Goal: Transaction & Acquisition: Purchase product/service

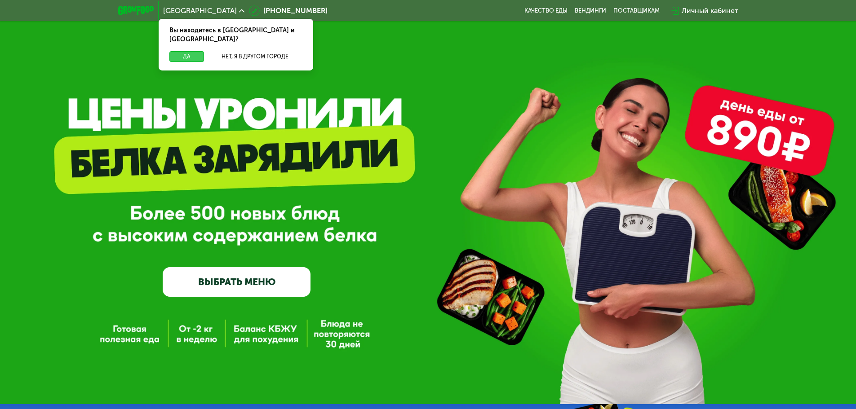
click at [190, 51] on button "Да" at bounding box center [186, 56] width 35 height 11
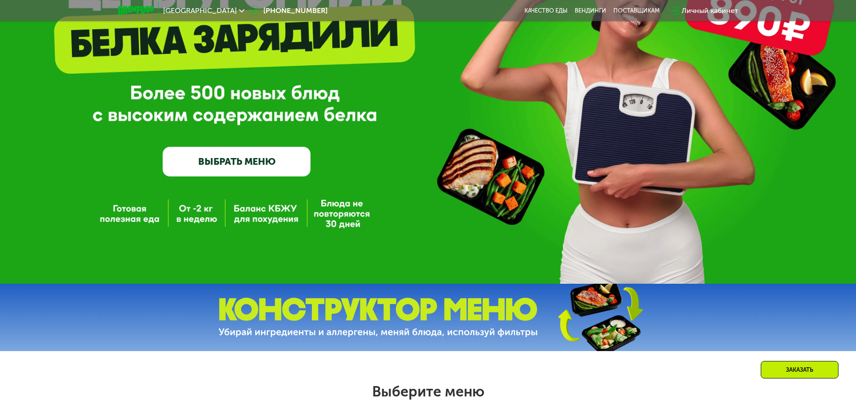
scroll to position [135, 0]
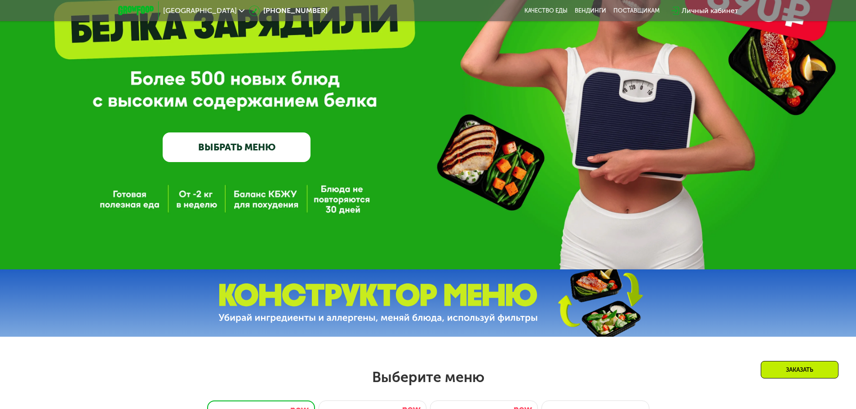
click at [232, 153] on link "ВЫБРАТЬ МЕНЮ" at bounding box center [237, 148] width 148 height 30
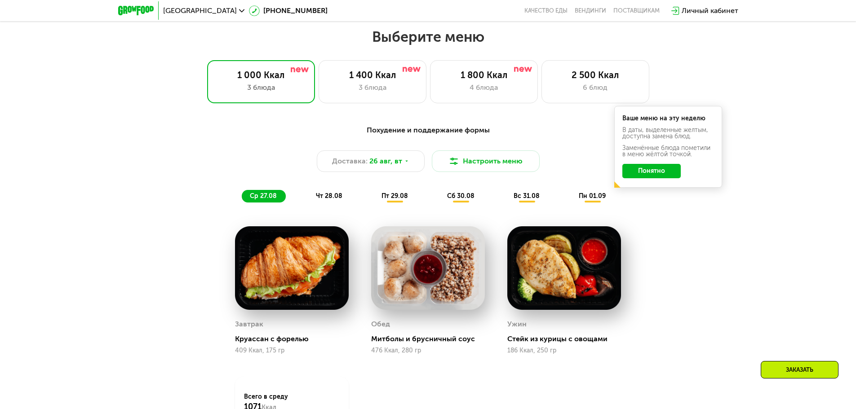
scroll to position [440, 0]
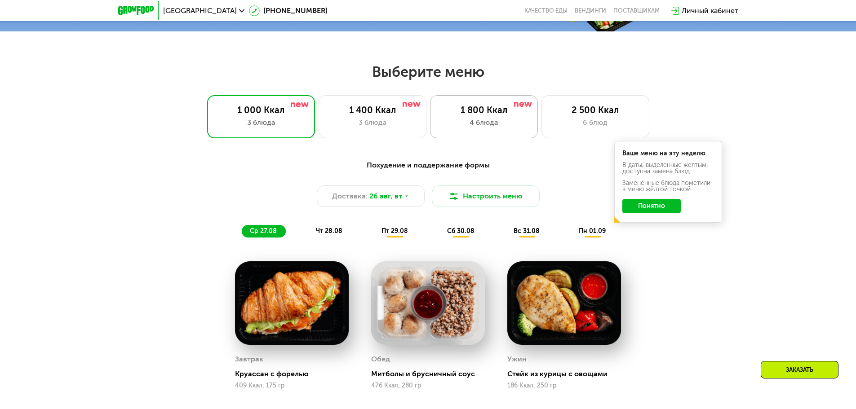
click at [459, 128] on div "4 блюда" at bounding box center [483, 122] width 89 height 11
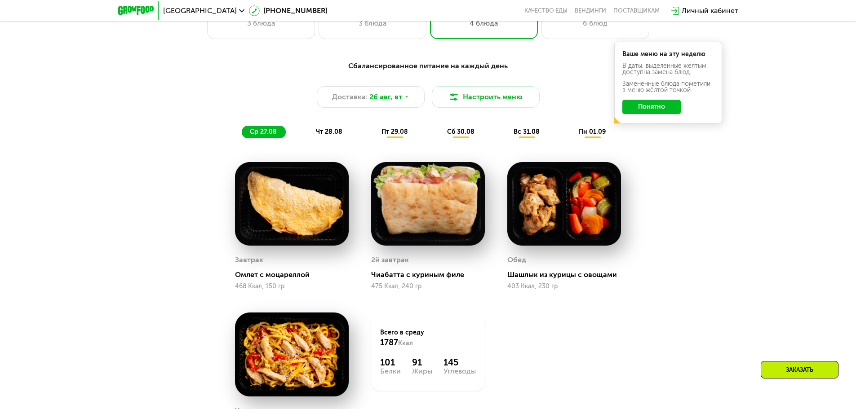
scroll to position [530, 0]
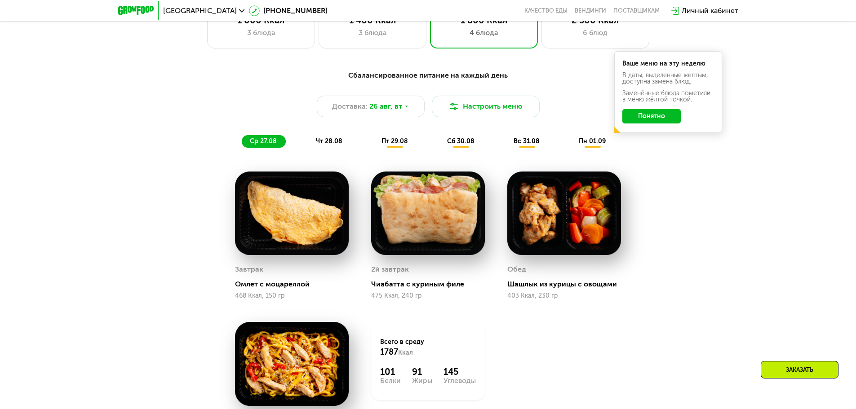
click at [373, 146] on div "чт 28.08" at bounding box center [395, 141] width 44 height 13
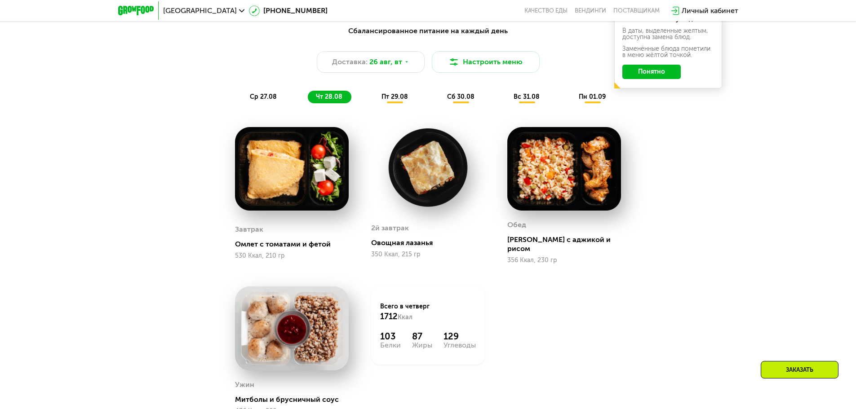
scroll to position [575, 0]
click at [439, 103] on div "пт 29.08" at bounding box center [461, 96] width 44 height 13
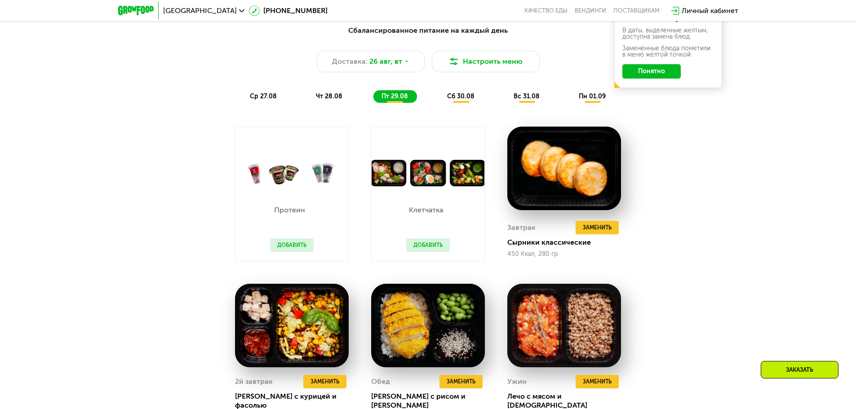
click at [464, 97] on span "сб 30.08" at bounding box center [460, 97] width 27 height 8
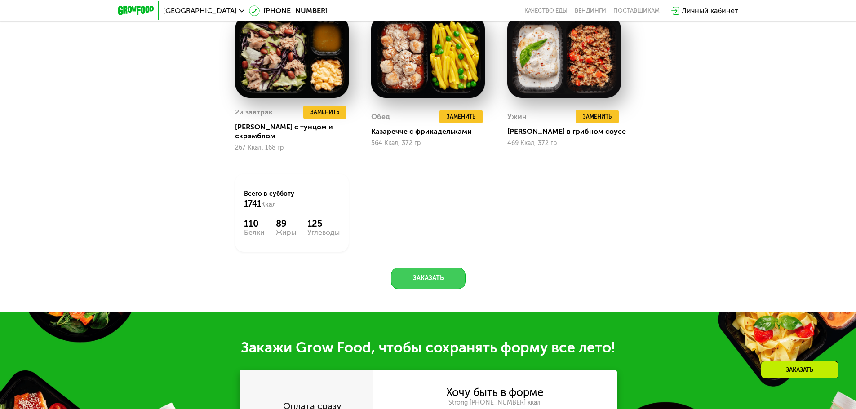
click at [437, 272] on button "Заказать" at bounding box center [428, 279] width 75 height 22
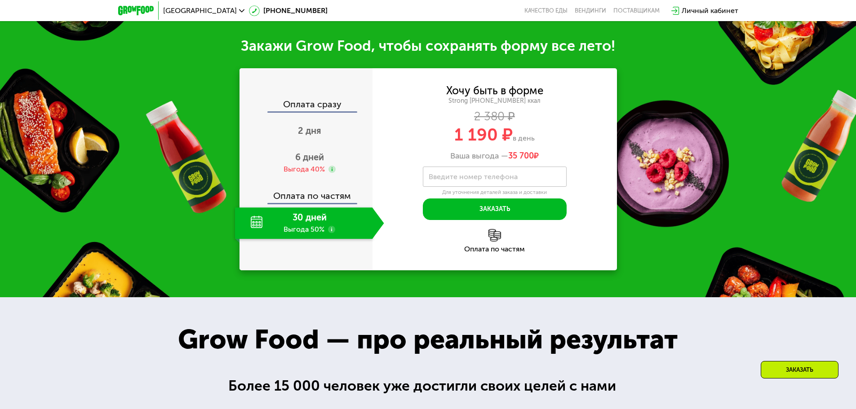
scroll to position [1150, 0]
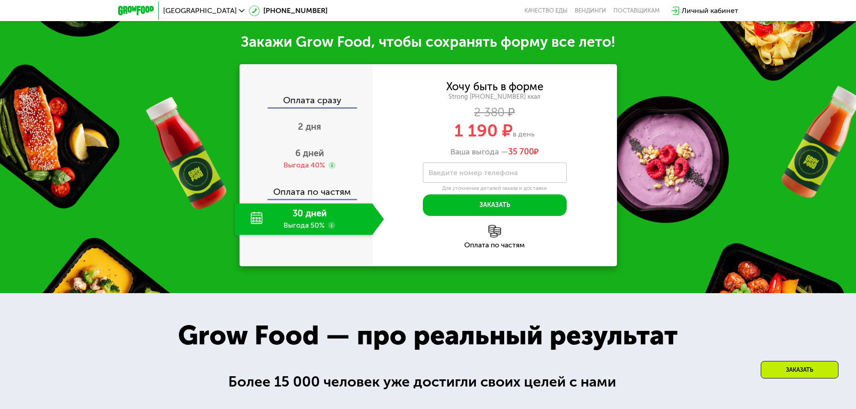
click at [310, 96] on div "Оплата сразу" at bounding box center [306, 102] width 132 height 12
click at [329, 222] on use at bounding box center [331, 225] width 7 height 7
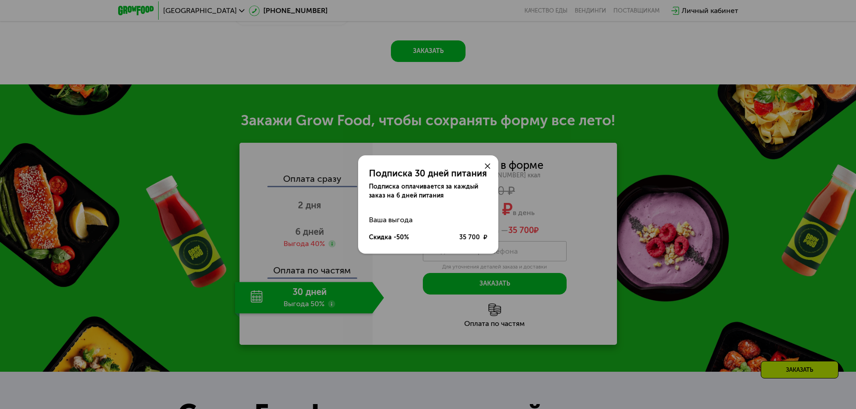
scroll to position [1105, 0]
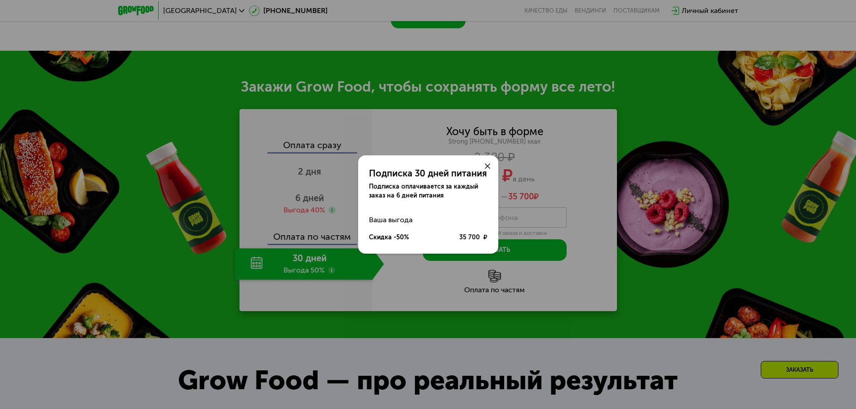
click at [487, 167] on use at bounding box center [487, 165] width 5 height 5
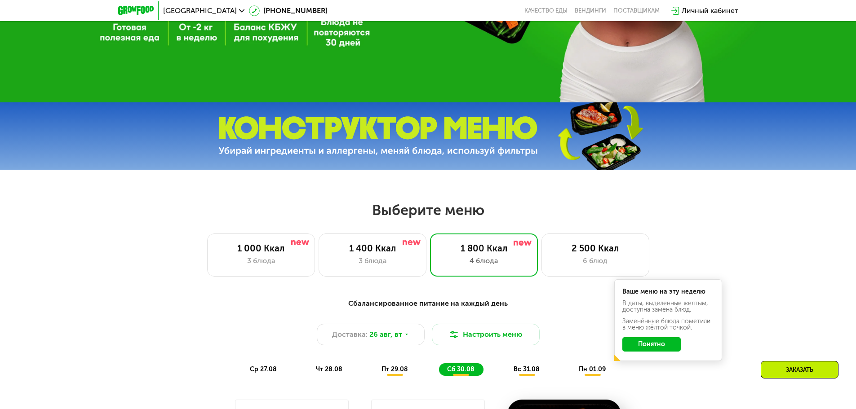
scroll to position [449, 0]
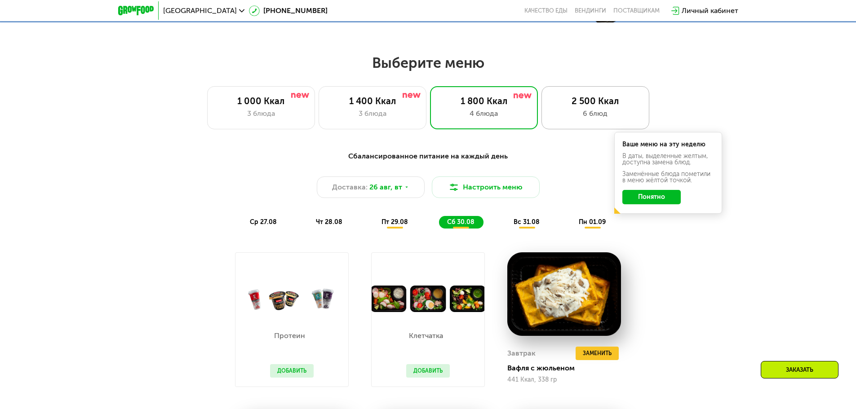
click at [600, 115] on div "6 блюд" at bounding box center [595, 113] width 89 height 11
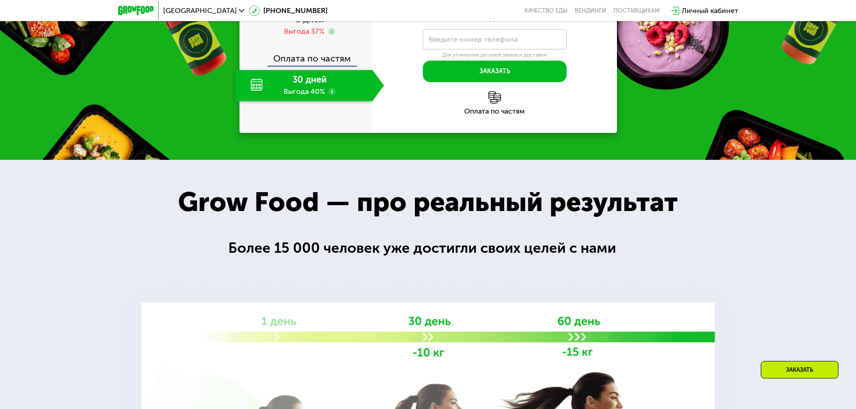
scroll to position [1123, 0]
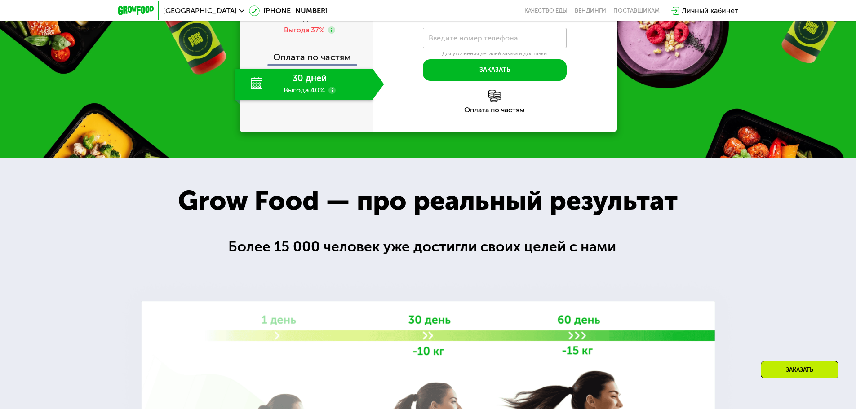
click at [329, 94] on use at bounding box center [331, 90] width 7 height 7
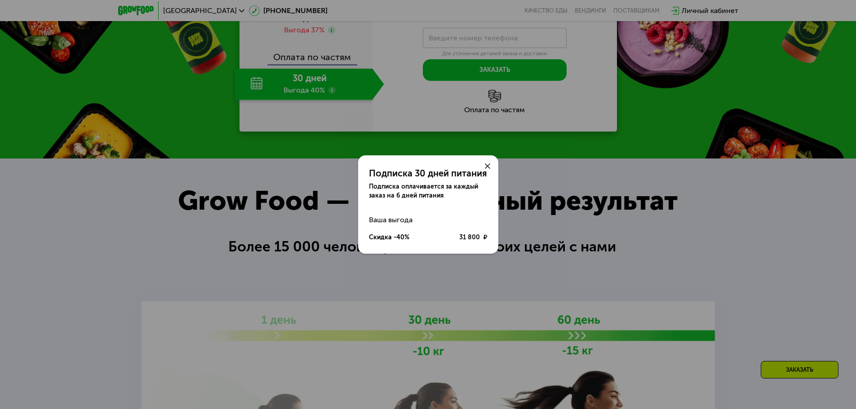
click at [486, 164] on icon at bounding box center [487, 165] width 5 height 5
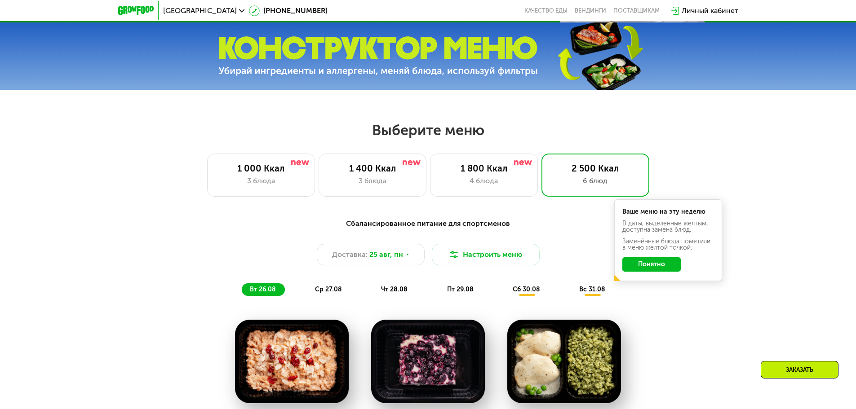
scroll to position [314, 0]
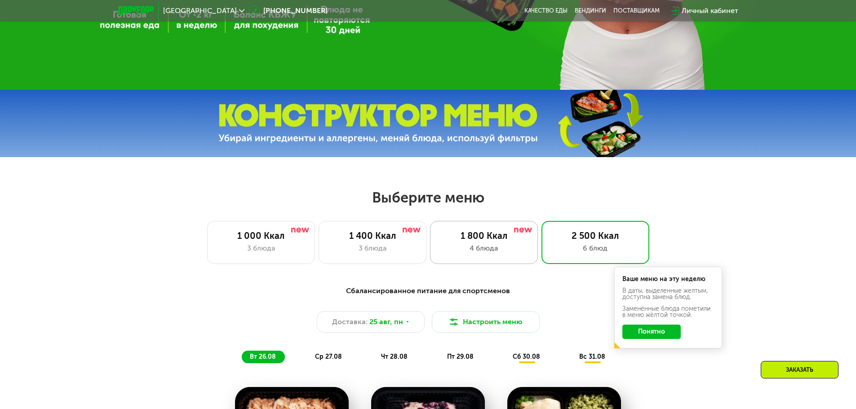
click at [508, 247] on div "4 блюда" at bounding box center [483, 248] width 89 height 11
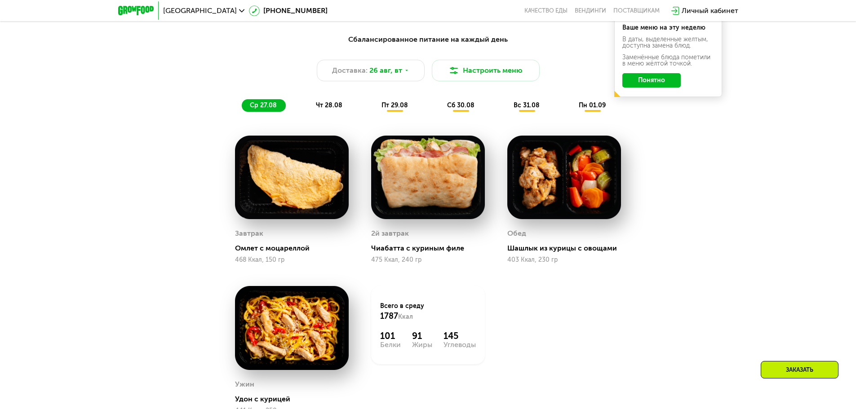
scroll to position [584, 0]
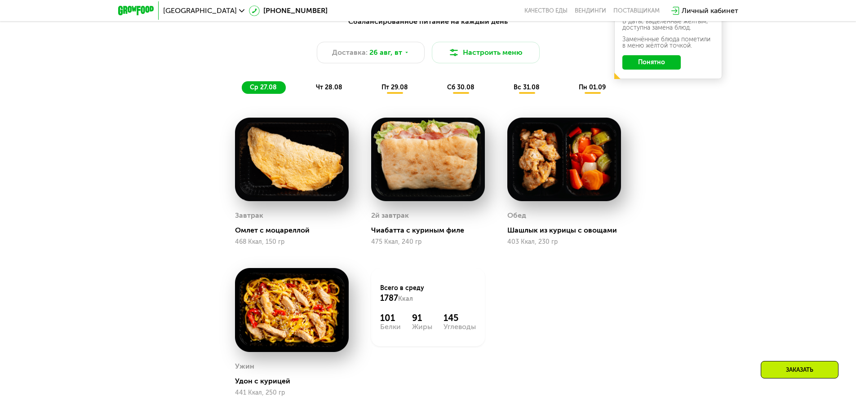
click at [439, 84] on div "пт 29.08" at bounding box center [461, 87] width 44 height 13
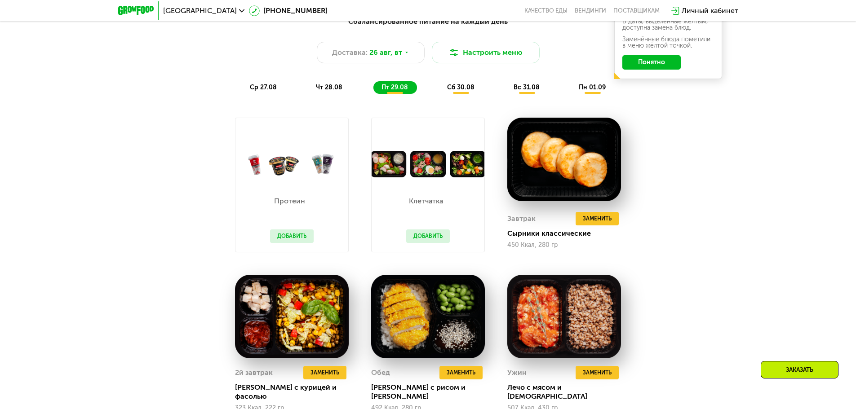
click at [427, 241] on button "Добавить" at bounding box center [428, 236] width 44 height 13
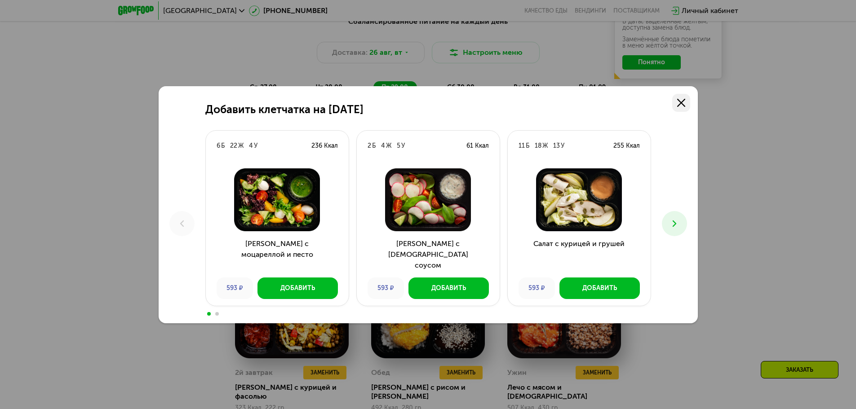
drag, startPoint x: 683, startPoint y: 107, endPoint x: 678, endPoint y: 110, distance: 5.0
click at [683, 107] on link at bounding box center [681, 103] width 18 height 18
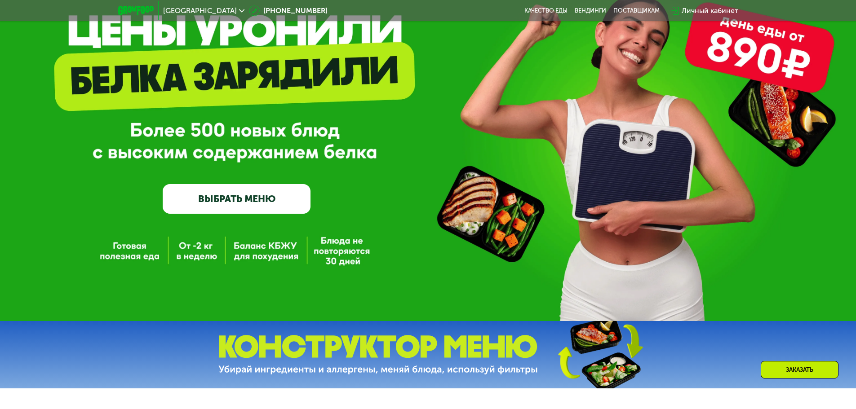
scroll to position [0, 0]
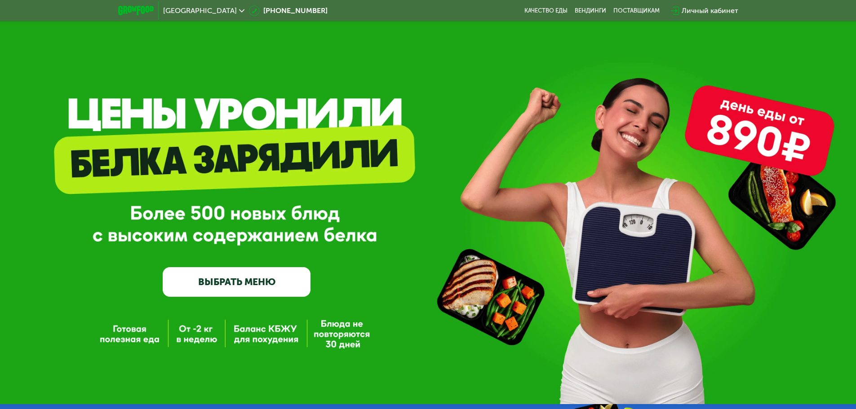
click at [180, 13] on span "[GEOGRAPHIC_DATA]" at bounding box center [200, 10] width 74 height 7
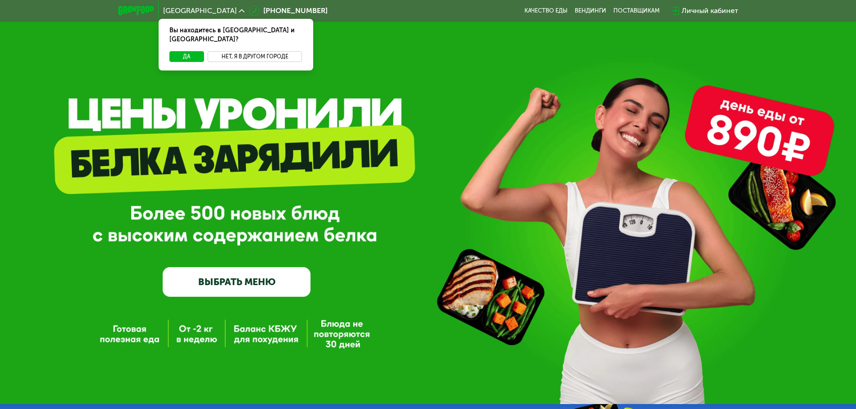
click at [242, 51] on button "Нет, я в другом городе" at bounding box center [255, 56] width 95 height 11
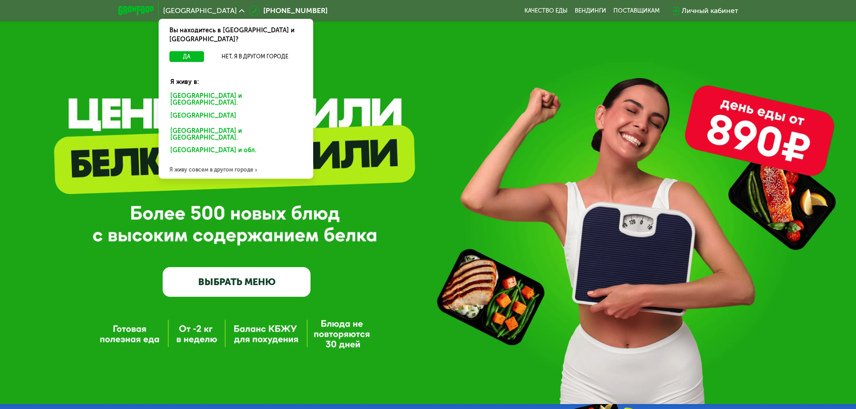
click at [445, 88] on div "GrowFood — доставка правильного питания ВЫБРАТЬ МЕНЮ" at bounding box center [428, 202] width 856 height 404
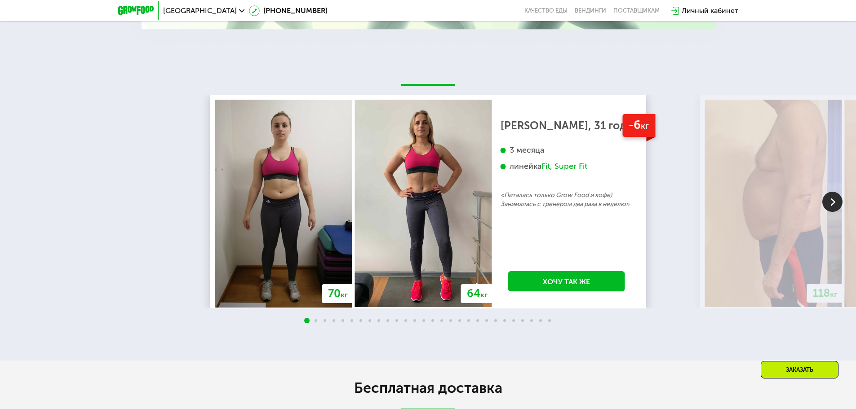
scroll to position [1842, 0]
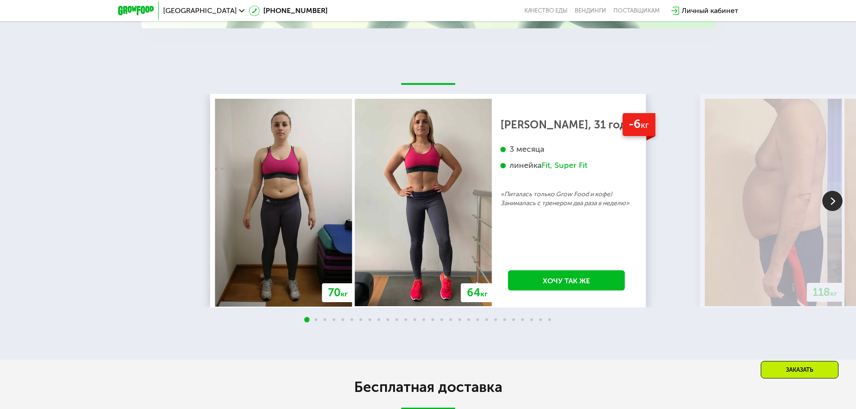
click at [835, 197] on img at bounding box center [832, 201] width 20 height 20
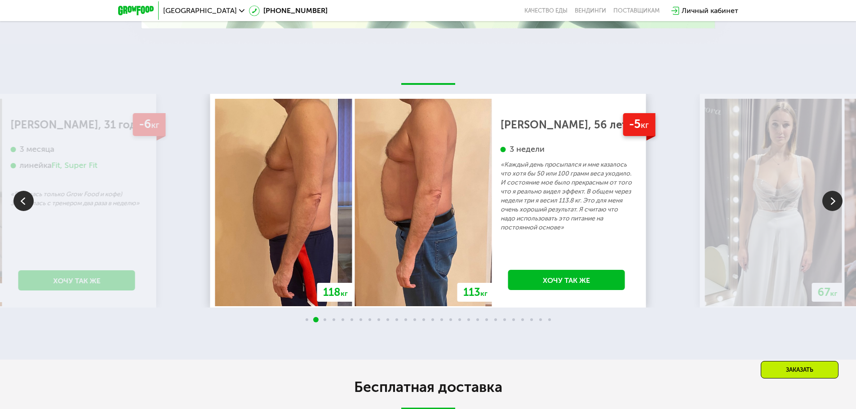
click at [835, 199] on img at bounding box center [832, 201] width 20 height 20
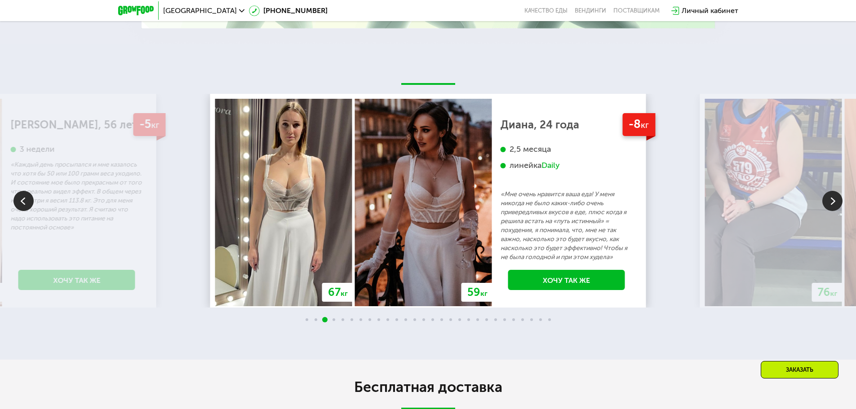
click at [835, 199] on img at bounding box center [832, 201] width 20 height 20
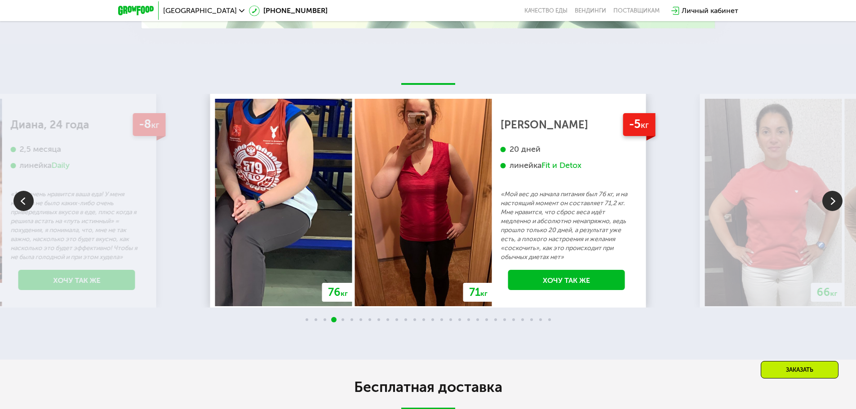
click at [835, 199] on img at bounding box center [832, 201] width 20 height 20
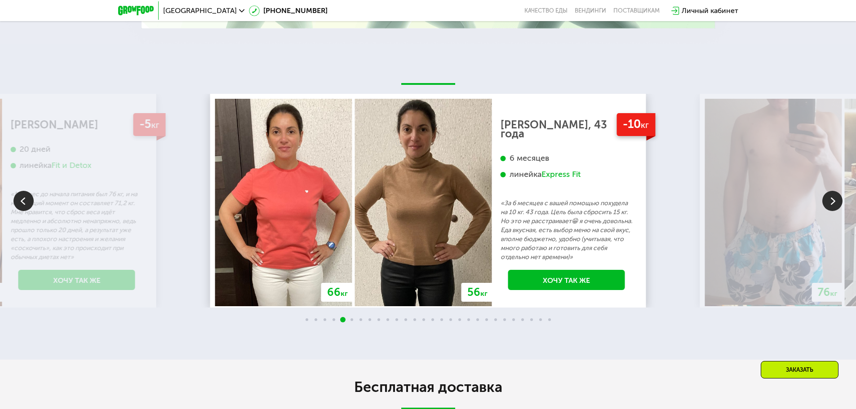
click at [834, 199] on img at bounding box center [832, 201] width 20 height 20
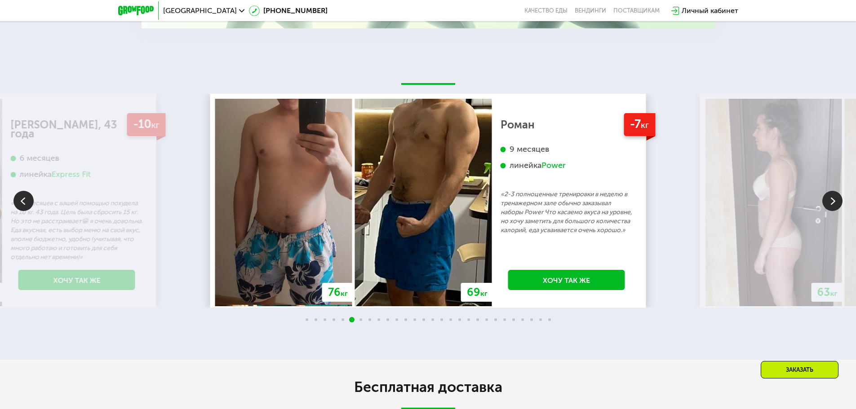
click at [834, 199] on img at bounding box center [832, 201] width 20 height 20
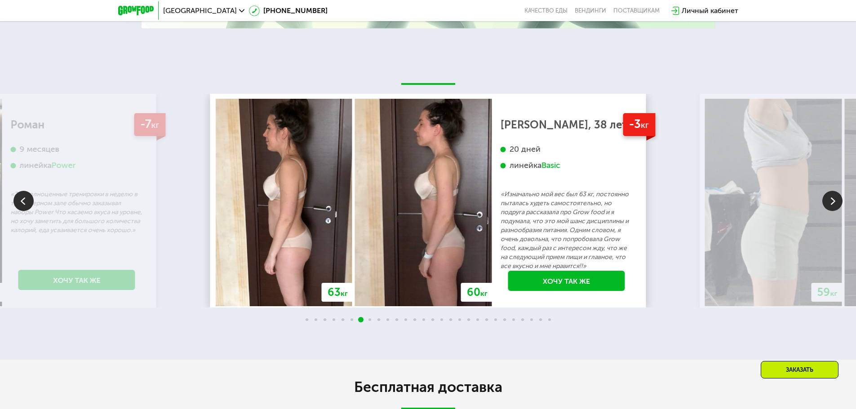
click at [834, 199] on img at bounding box center [832, 201] width 20 height 20
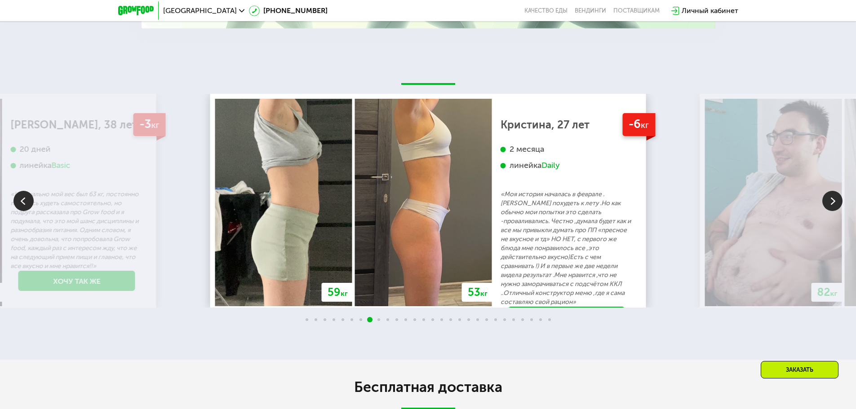
click at [828, 195] on img at bounding box center [832, 201] width 20 height 20
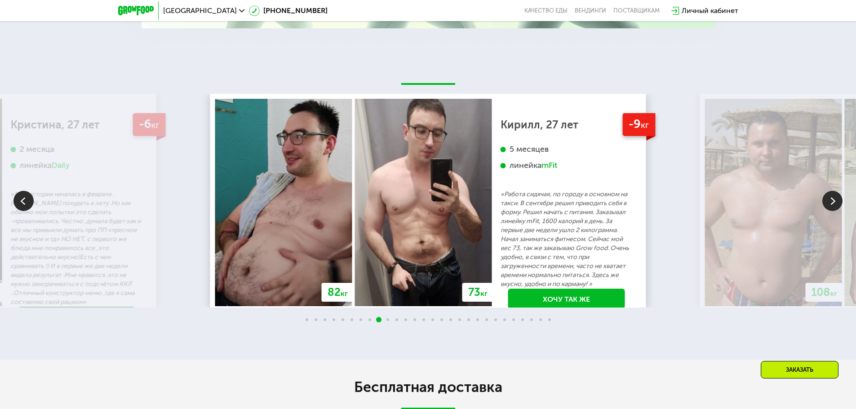
click at [832, 193] on img at bounding box center [832, 201] width 20 height 20
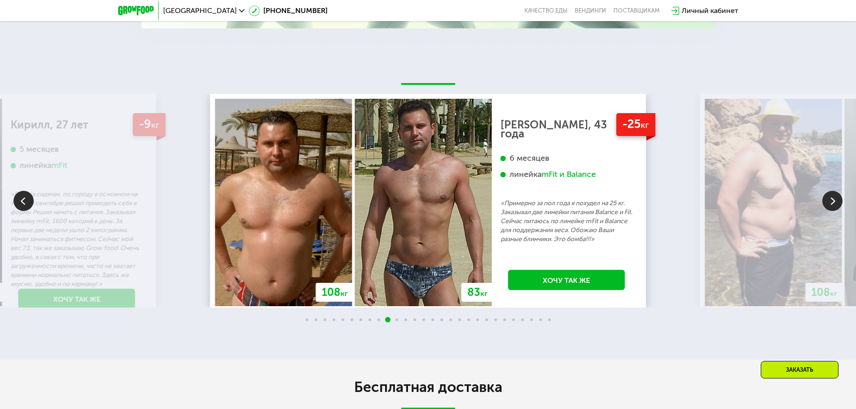
click at [828, 191] on img at bounding box center [832, 201] width 20 height 20
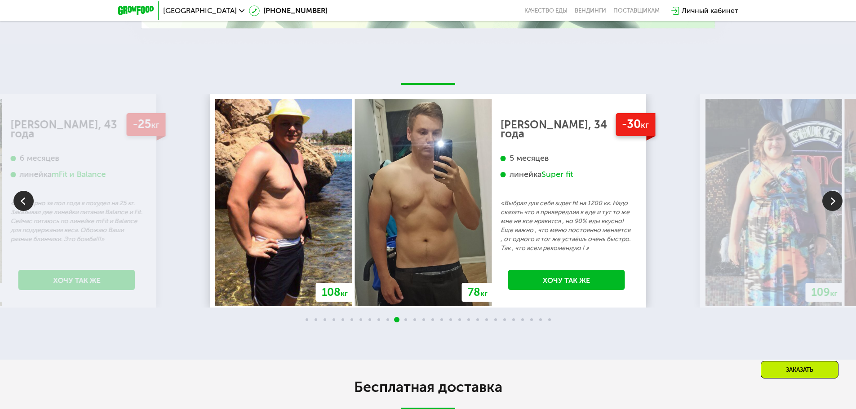
click at [828, 191] on img at bounding box center [832, 201] width 20 height 20
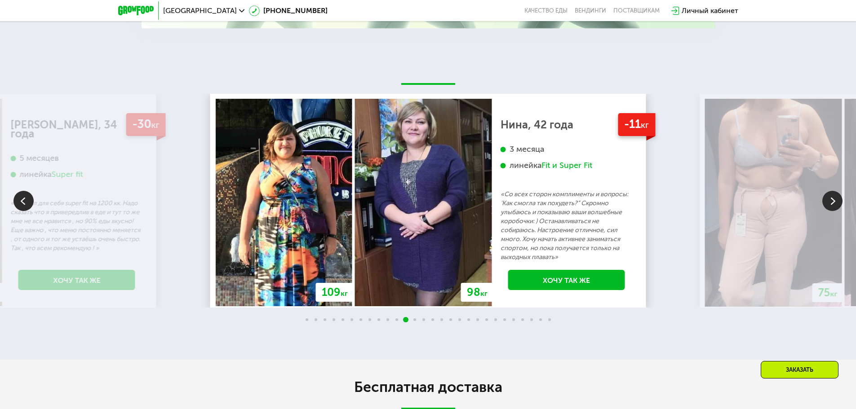
click at [828, 191] on img at bounding box center [832, 201] width 20 height 20
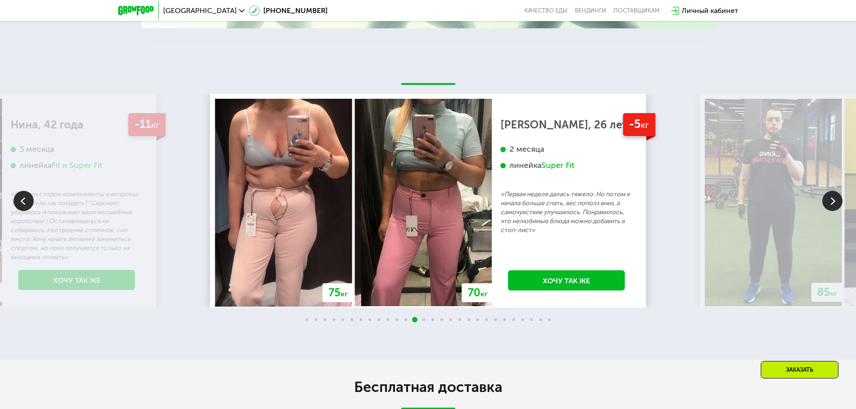
click at [828, 191] on img at bounding box center [832, 201] width 20 height 20
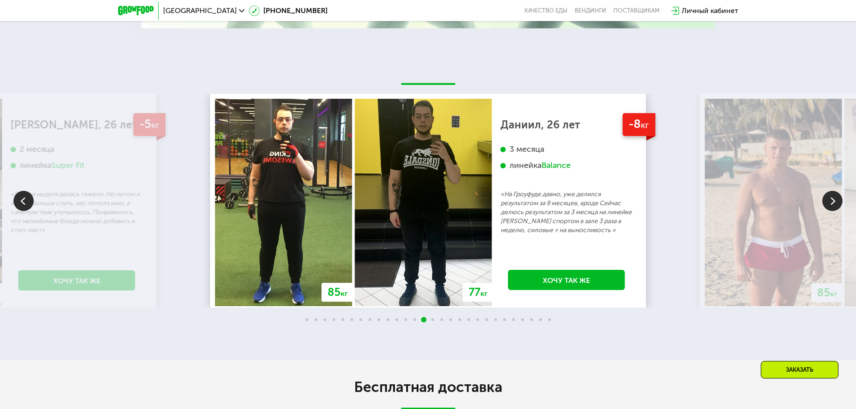
click at [828, 191] on img at bounding box center [832, 201] width 20 height 20
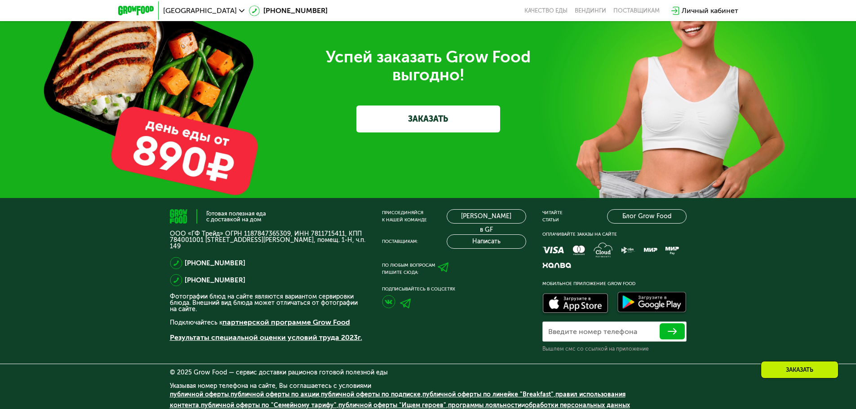
scroll to position [2984, 0]
click at [471, 209] on link "[PERSON_NAME] в GF" at bounding box center [486, 216] width 80 height 14
